Goal: Task Accomplishment & Management: Complete application form

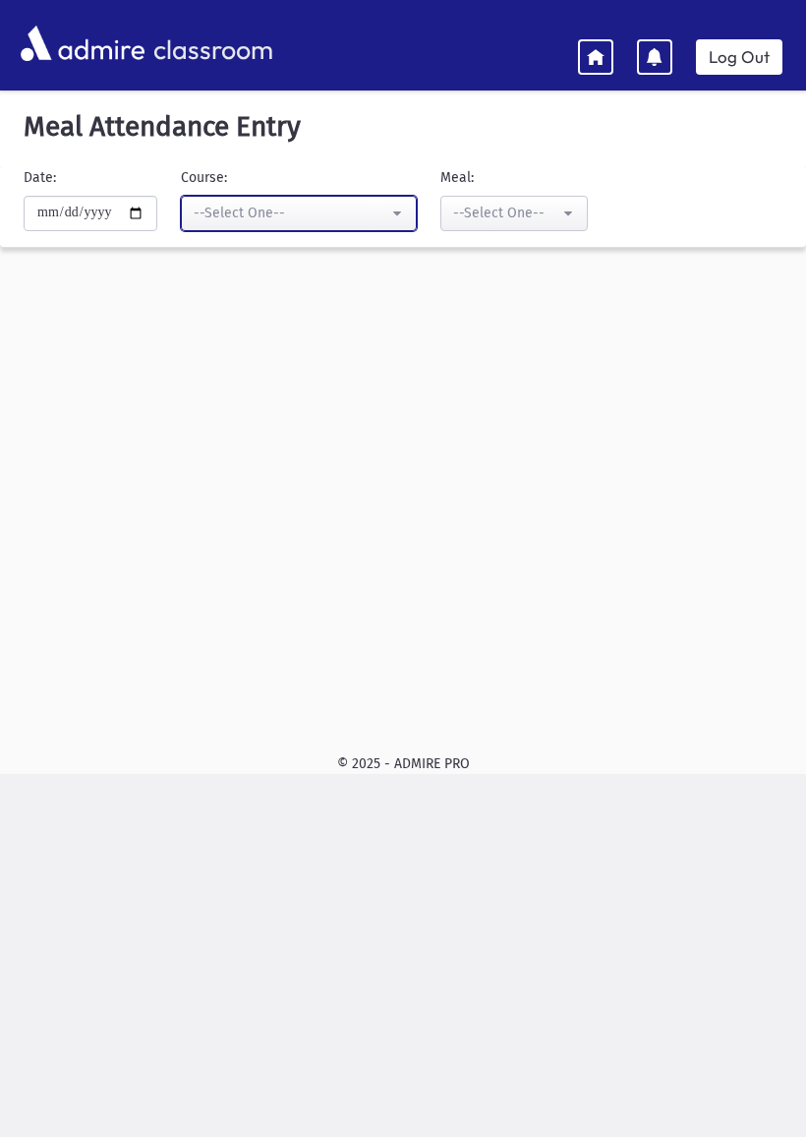
click at [377, 196] on button "--Select One--" at bounding box center [299, 213] width 236 height 35
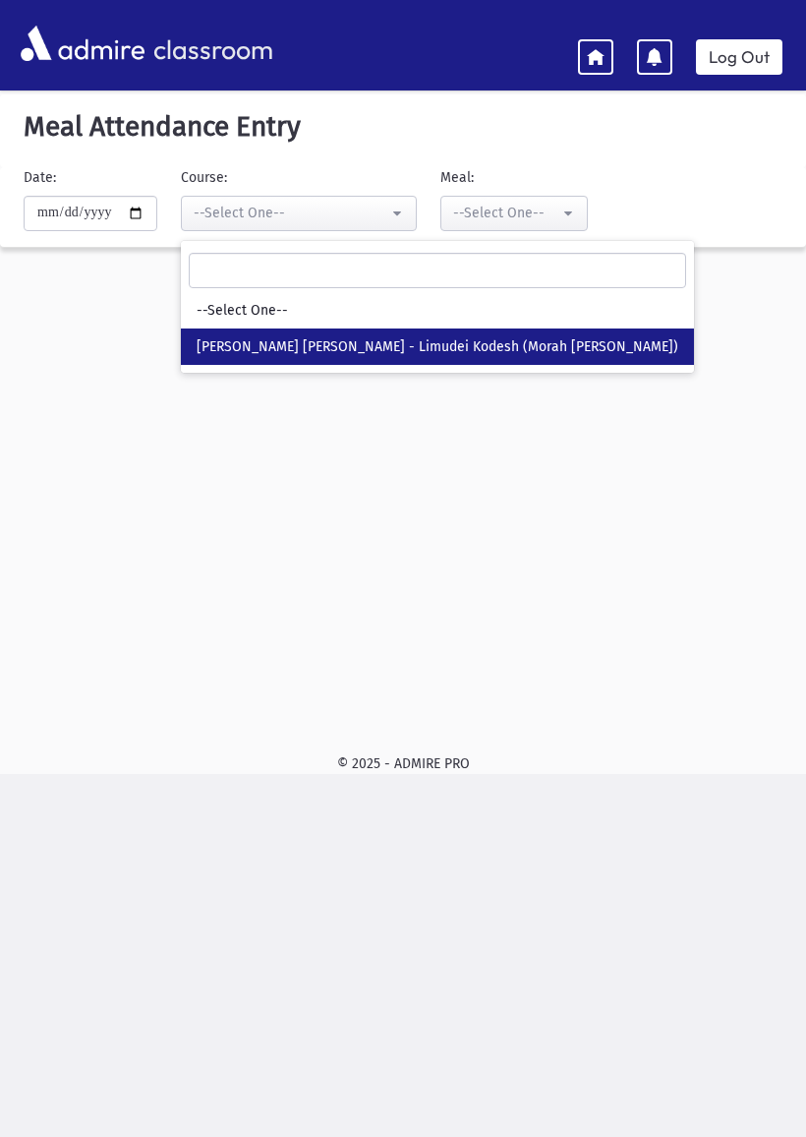
click at [295, 355] on link "[PERSON_NAME] [PERSON_NAME] - Limudei Kodesh (Morah [PERSON_NAME])" at bounding box center [437, 346] width 513 height 36
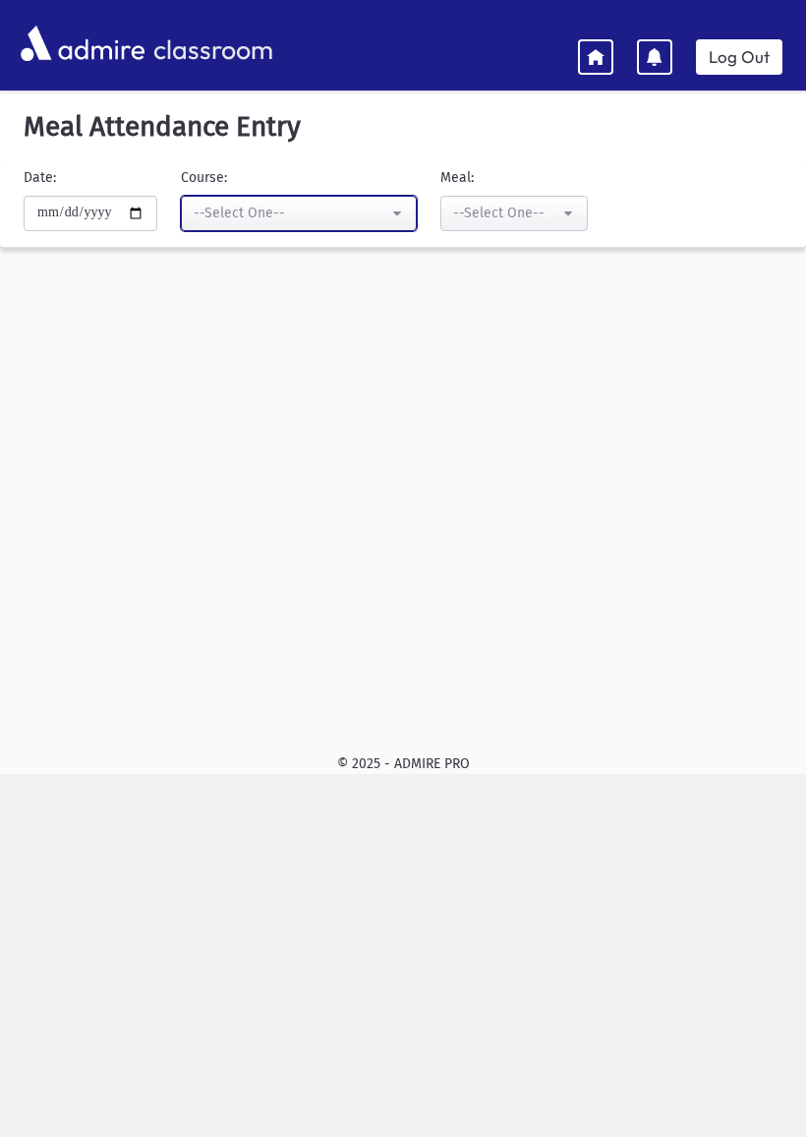
click at [384, 202] on button "--Select One--" at bounding box center [299, 213] width 236 height 35
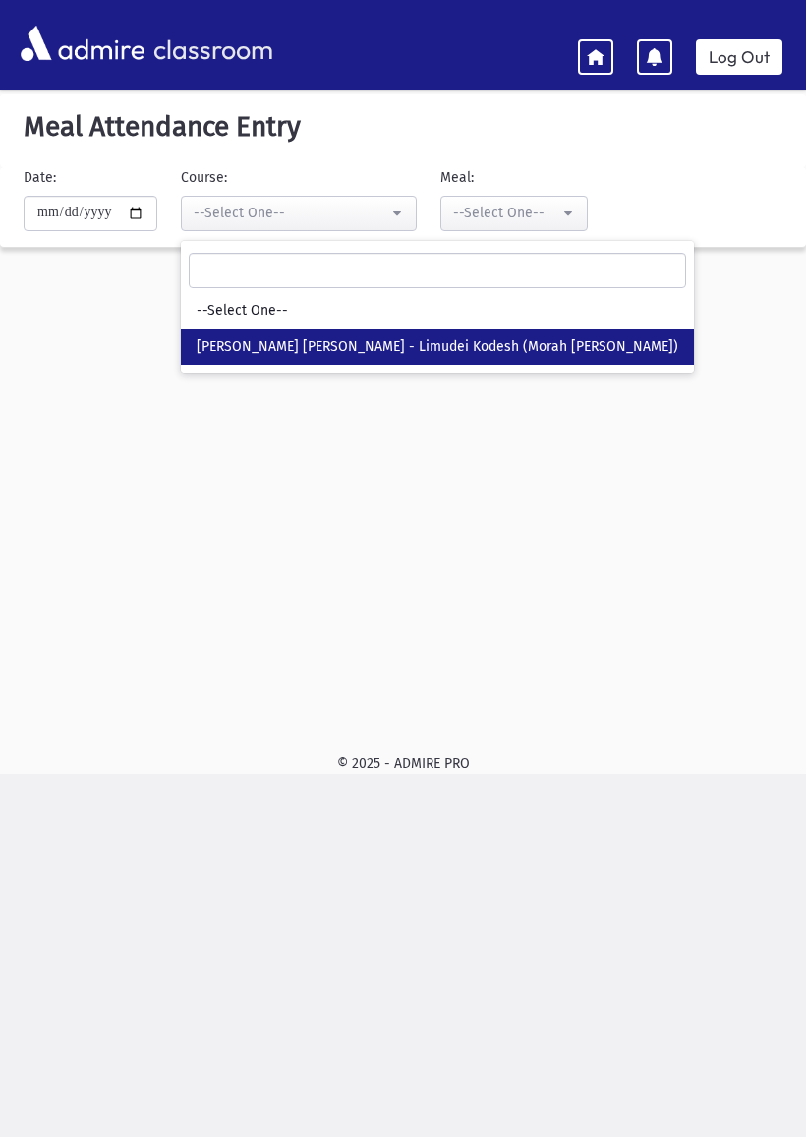
click at [260, 332] on link "[PERSON_NAME] [PERSON_NAME] - Limudei Kodesh (Morah [PERSON_NAME])" at bounding box center [437, 346] width 513 height 36
select select "***"
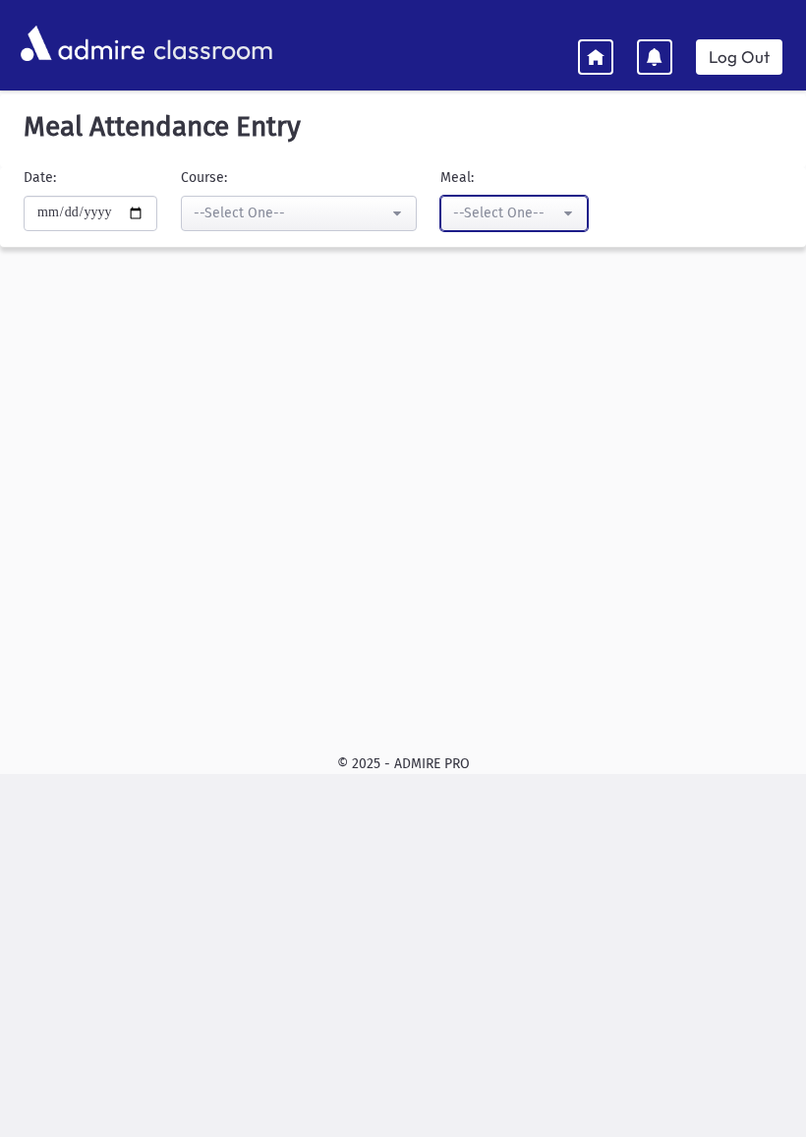
click at [553, 212] on button "--Select One--" at bounding box center [515, 213] width 148 height 35
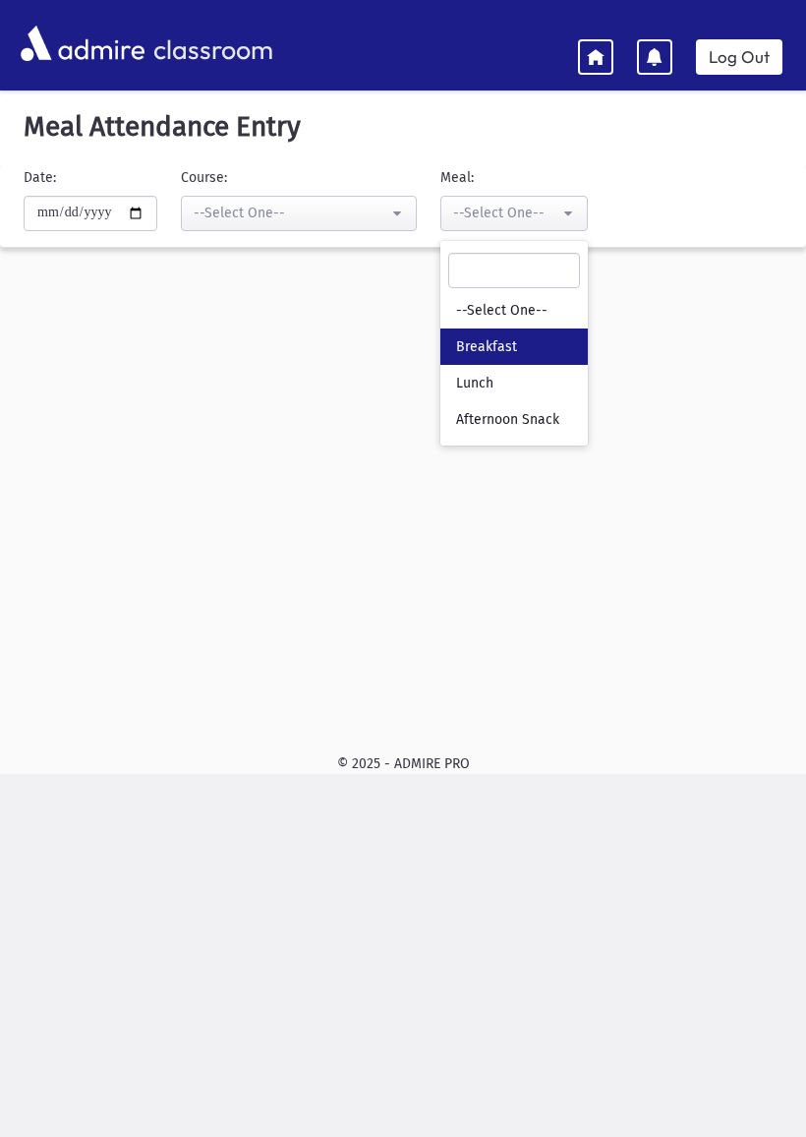
click at [471, 350] on span "Breakfast" at bounding box center [486, 347] width 61 height 20
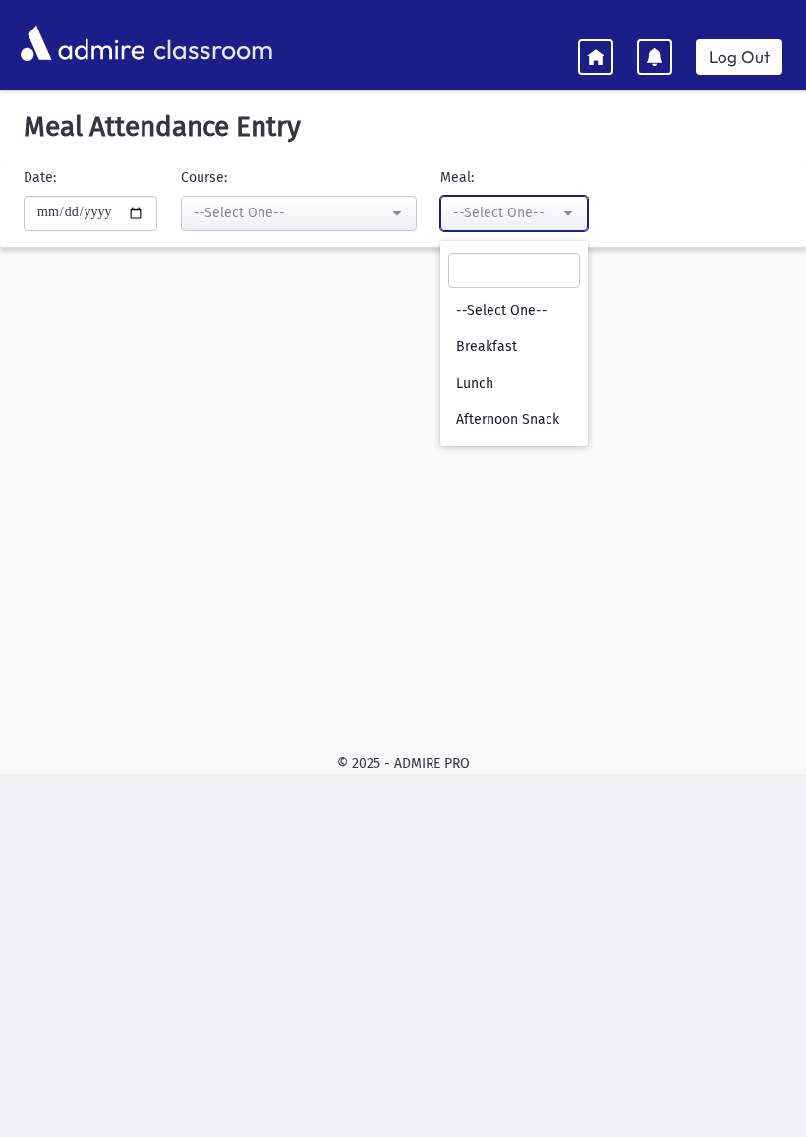
select select "*"
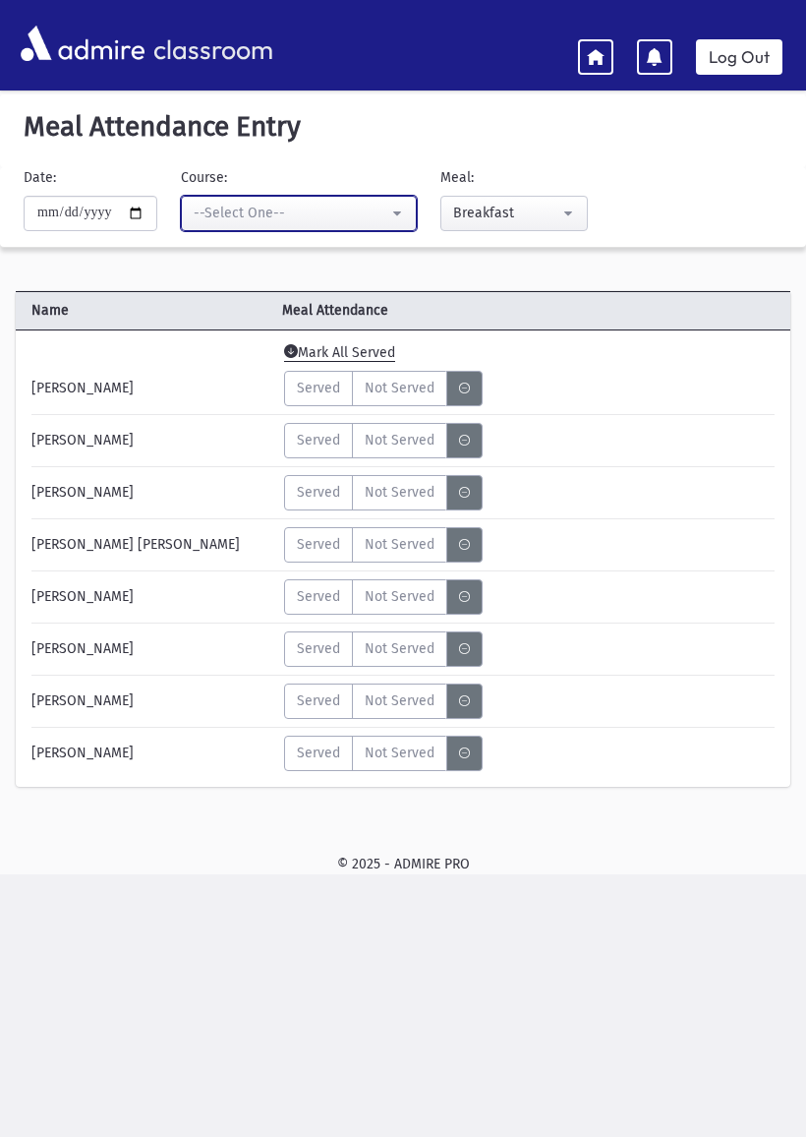
click at [361, 206] on button "--Select One--" at bounding box center [299, 213] width 236 height 35
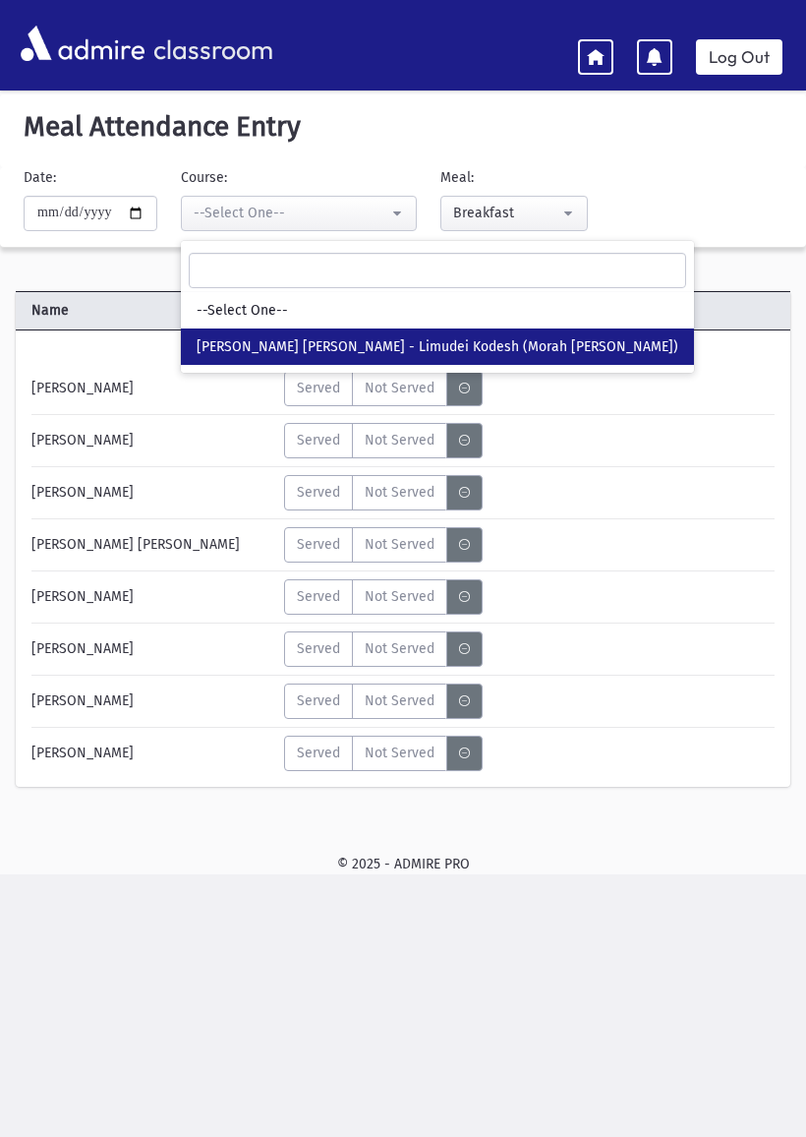
click at [240, 335] on link "[PERSON_NAME] [PERSON_NAME] - Limudei Kodesh (Morah [PERSON_NAME])" at bounding box center [437, 346] width 513 height 36
select select "***"
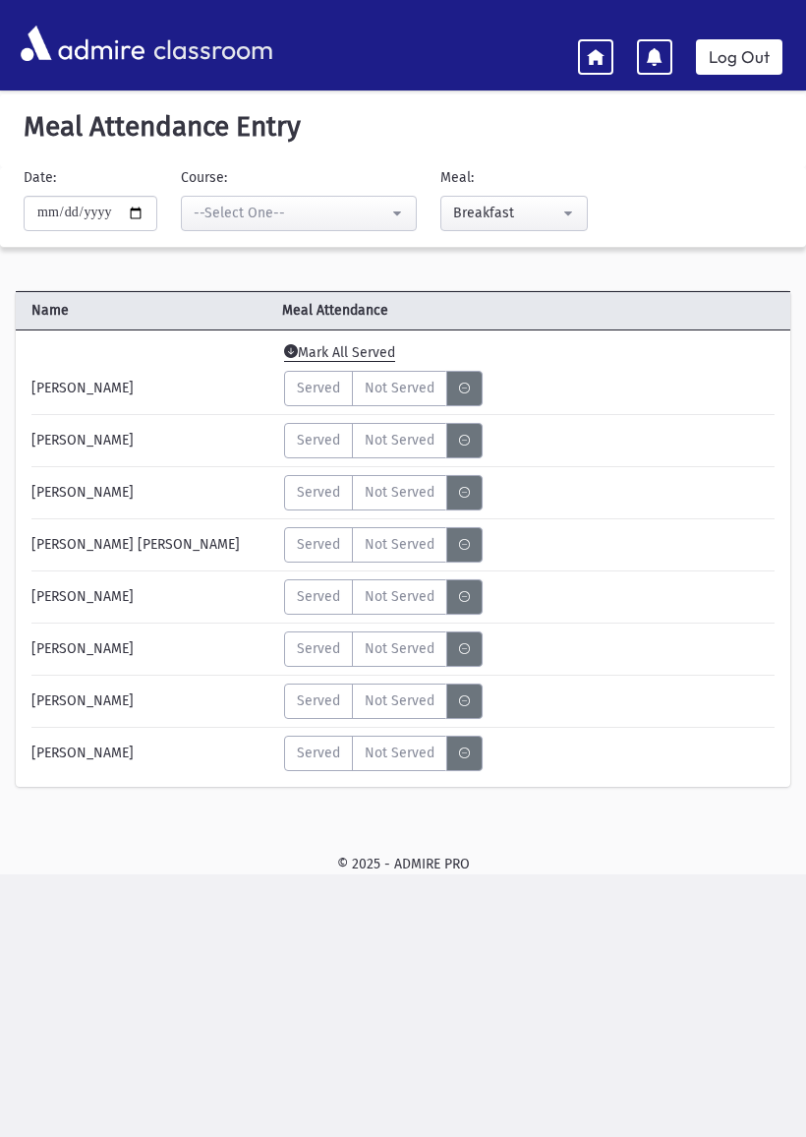
click at [324, 384] on span "Served" at bounding box center [318, 388] width 43 height 21
click at [324, 491] on span "Served" at bounding box center [318, 492] width 43 height 21
click at [323, 543] on span "Served" at bounding box center [318, 544] width 43 height 21
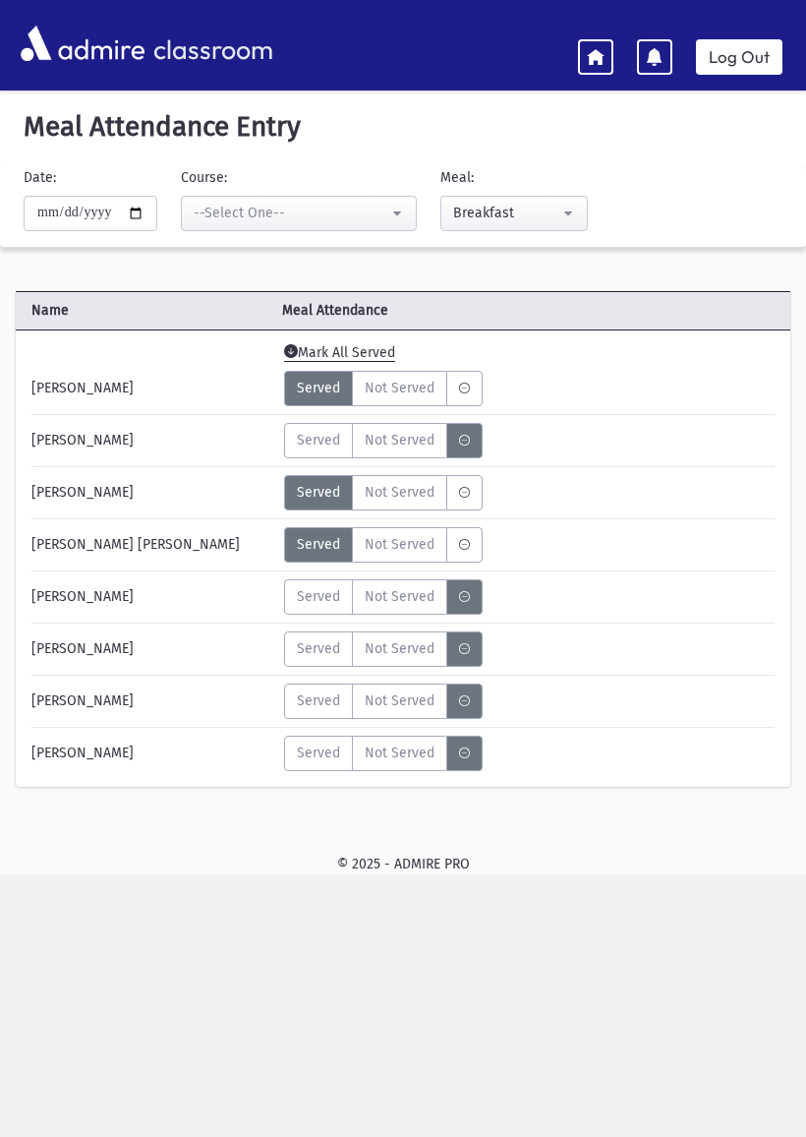
click at [326, 596] on span "Served" at bounding box center [318, 596] width 43 height 21
click at [324, 637] on label "Served" at bounding box center [318, 648] width 69 height 35
click at [326, 695] on span "Served" at bounding box center [318, 700] width 43 height 21
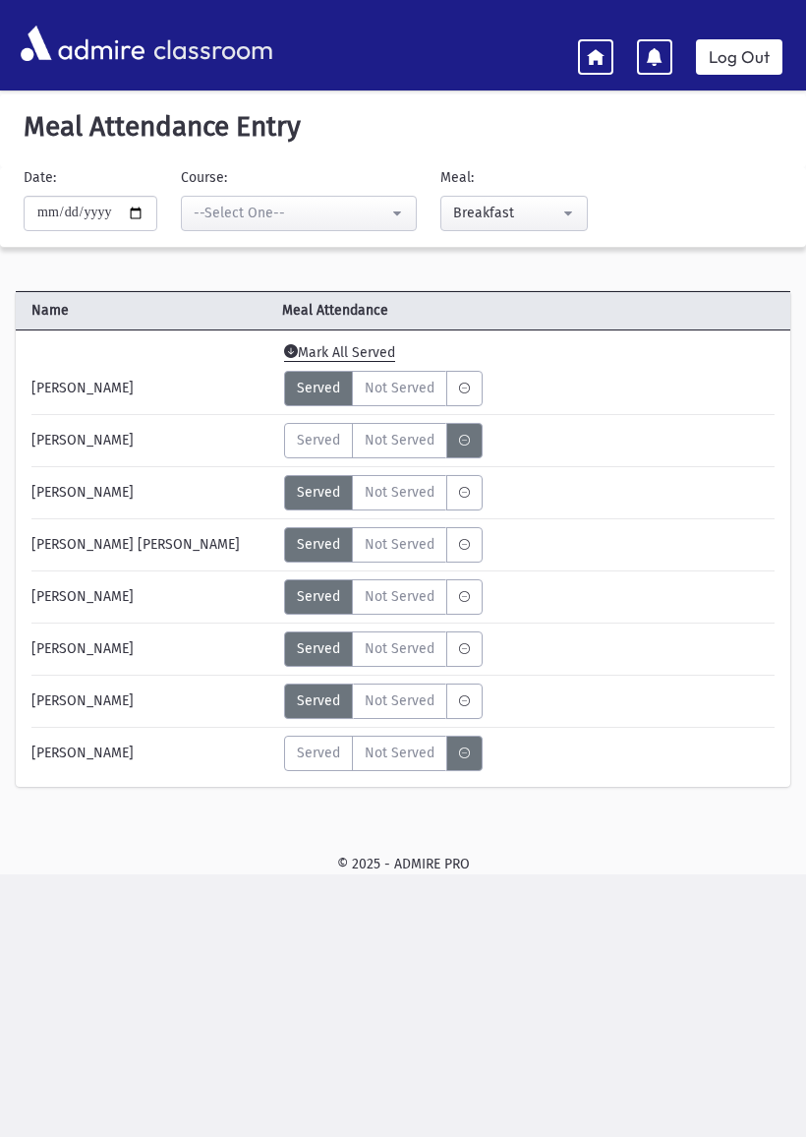
click at [320, 741] on label "Served" at bounding box center [318, 753] width 69 height 35
click at [589, 66] on link at bounding box center [595, 56] width 35 height 35
